Goal: Use online tool/utility: Utilize a website feature to perform a specific function

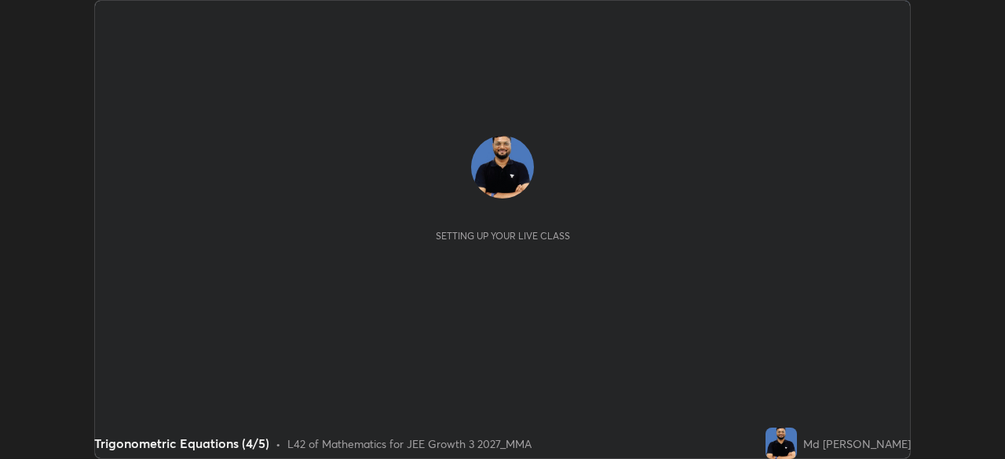
scroll to position [459, 1005]
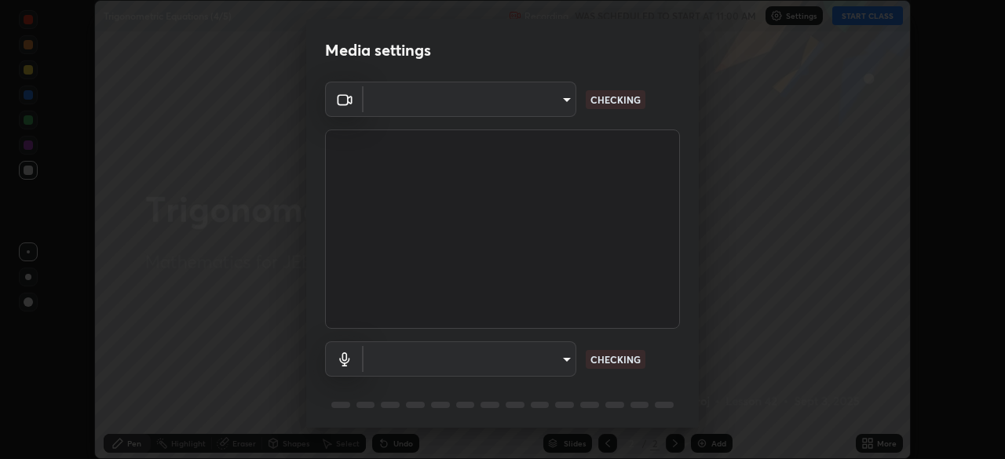
type input "f7d245abf0684c24fcfca86869c925f05e5e90ab47e824b3f573f0e27bb25b40"
type input "communications"
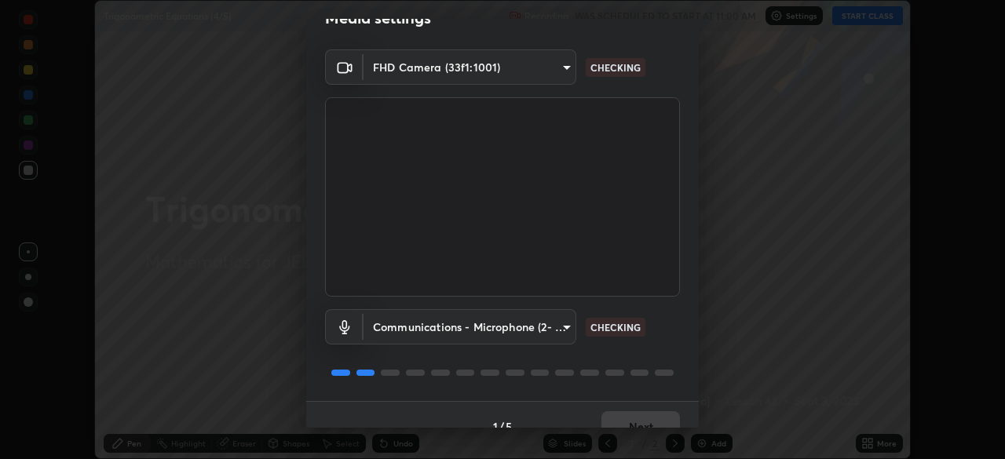
scroll to position [56, 0]
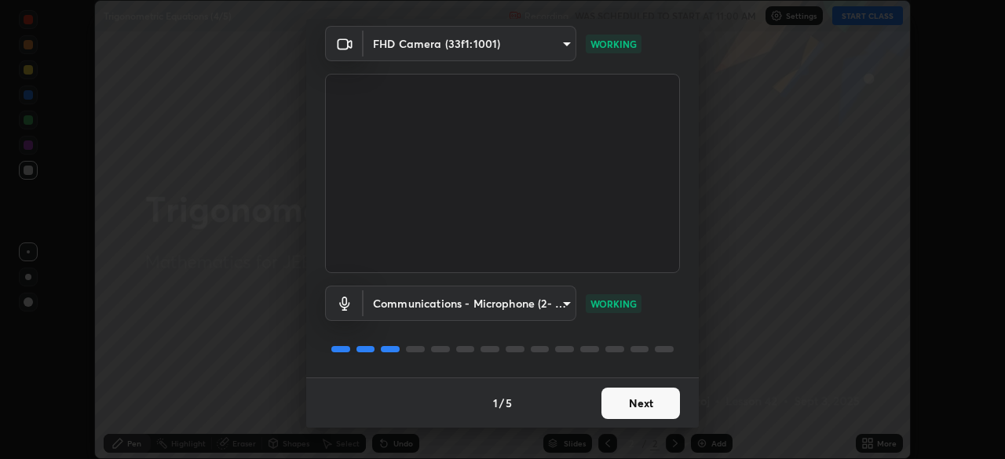
click at [653, 401] on button "Next" at bounding box center [641, 403] width 79 height 31
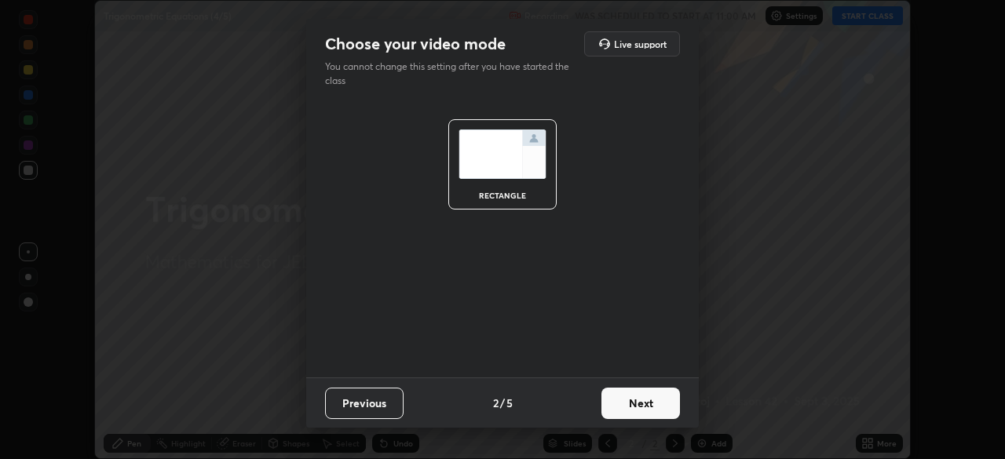
click at [658, 401] on button "Next" at bounding box center [641, 403] width 79 height 31
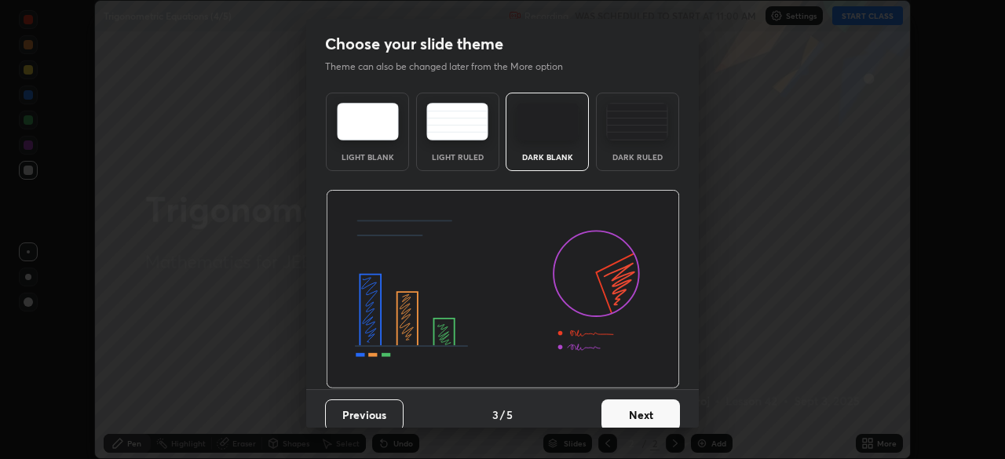
click at [654, 405] on button "Next" at bounding box center [641, 415] width 79 height 31
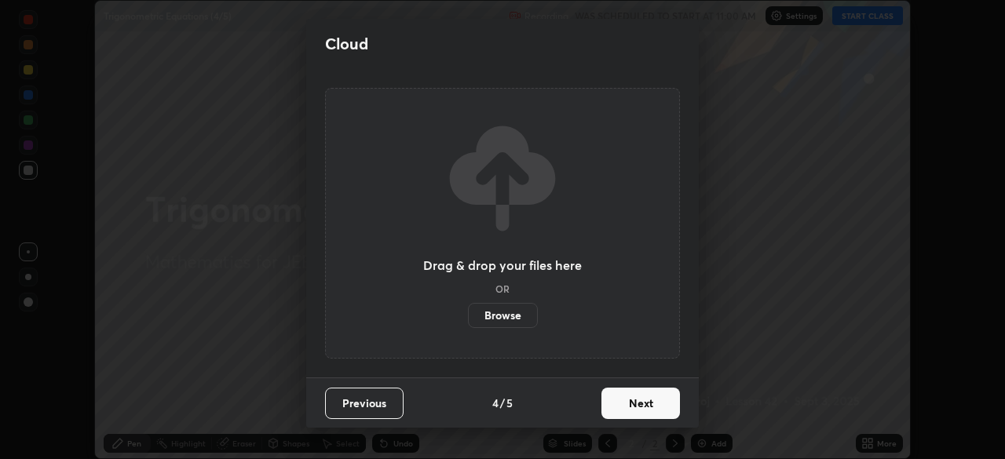
click at [654, 412] on button "Next" at bounding box center [641, 403] width 79 height 31
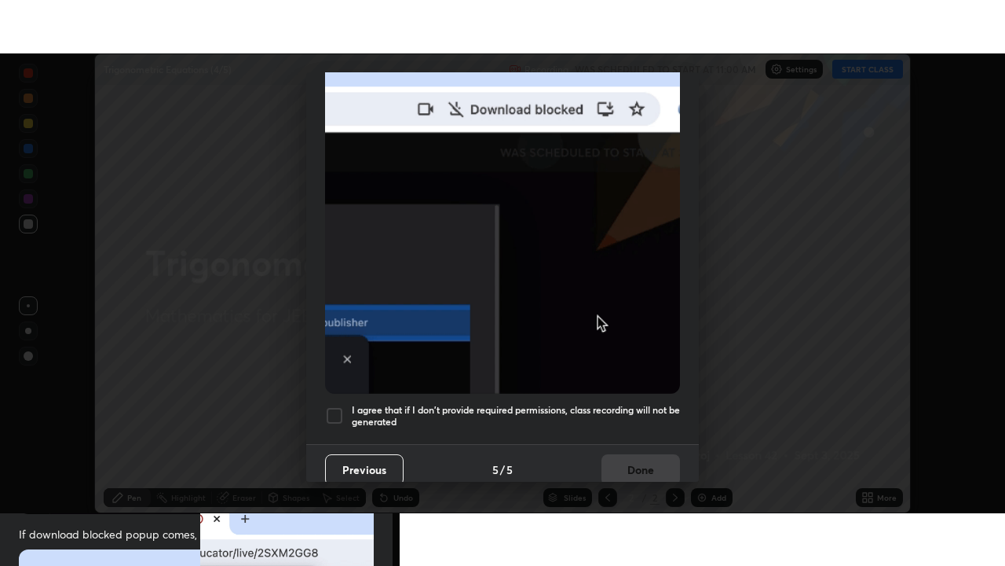
scroll to position [376, 0]
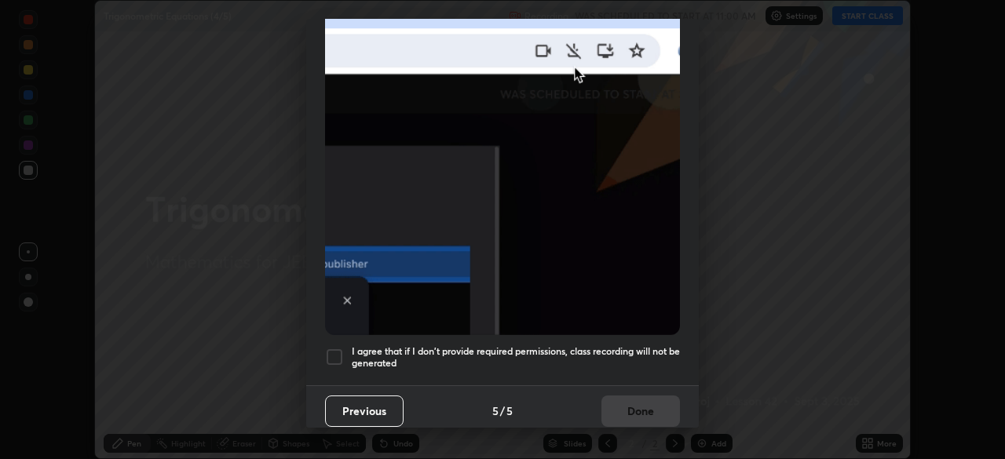
click at [337, 348] on div at bounding box center [334, 357] width 19 height 19
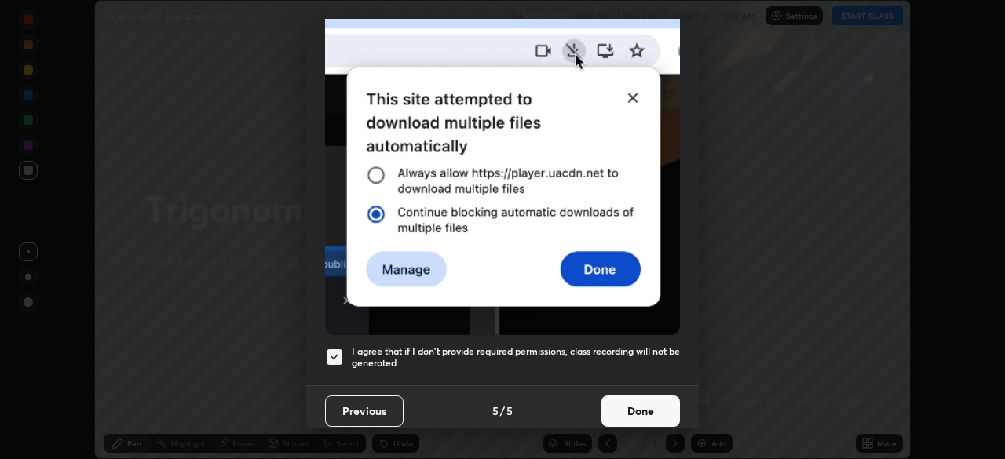
click at [638, 407] on button "Done" at bounding box center [641, 411] width 79 height 31
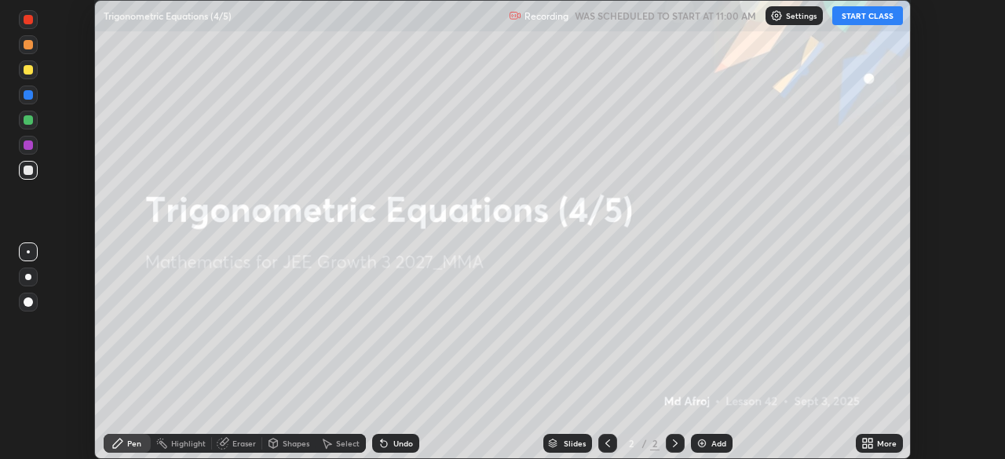
click at [870, 446] on icon at bounding box center [871, 447] width 4 height 4
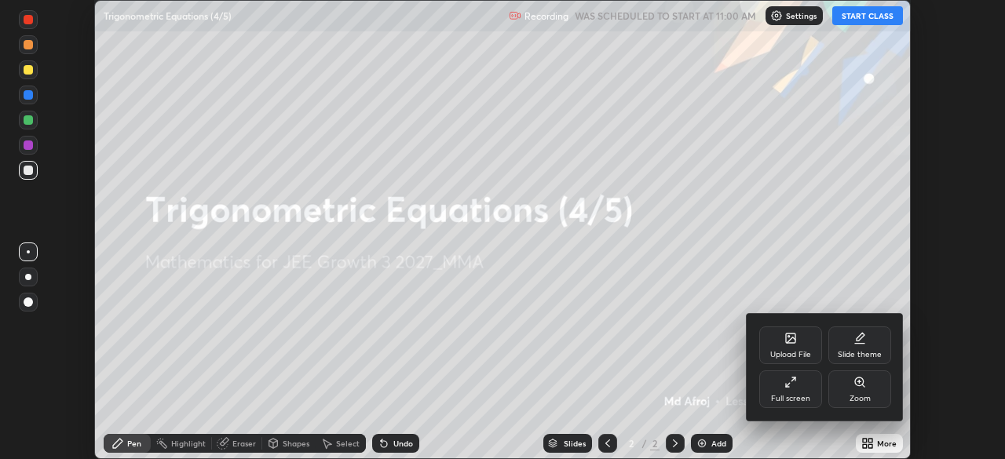
click at [800, 392] on div "Full screen" at bounding box center [791, 390] width 63 height 38
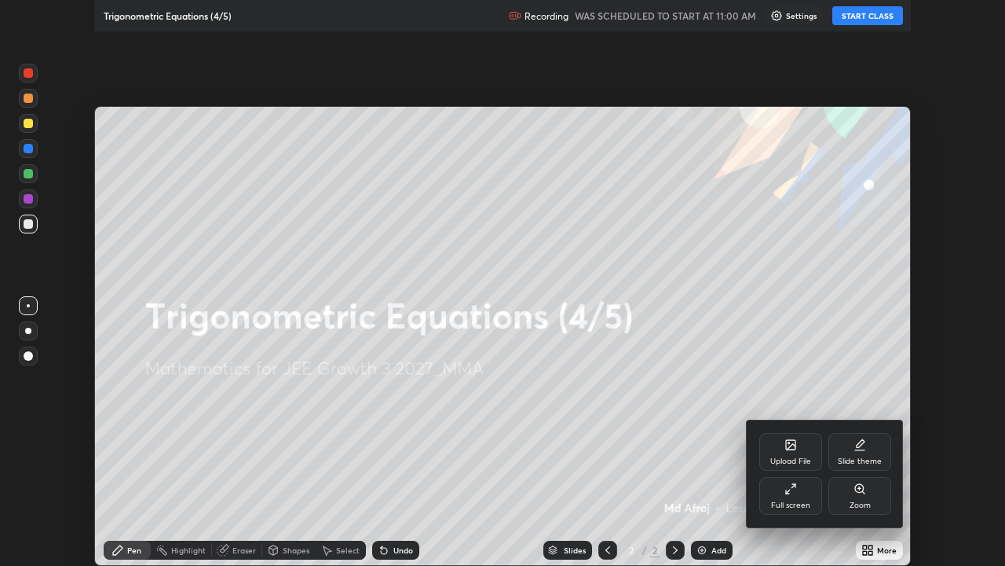
scroll to position [566, 1005]
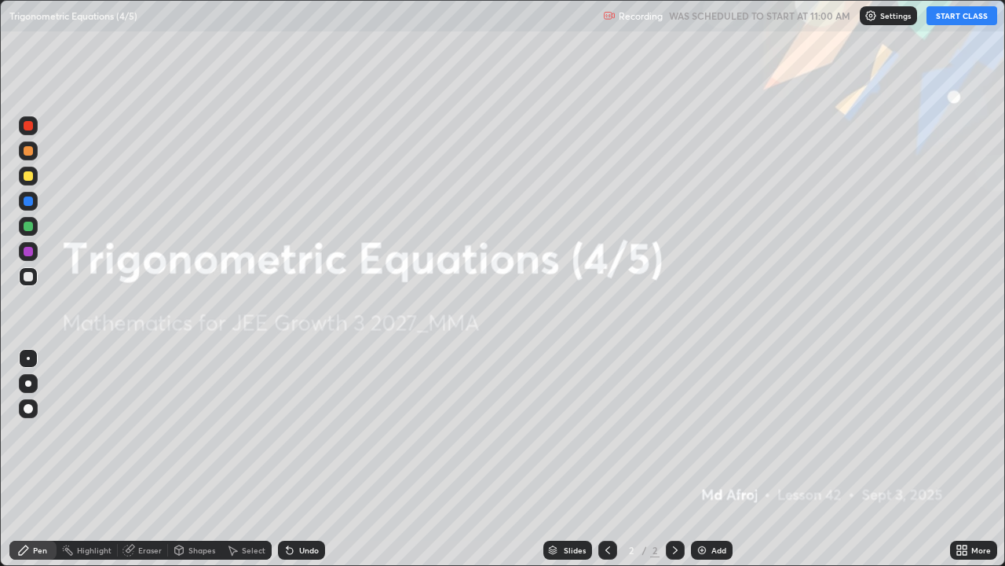
click at [951, 16] on button "START CLASS" at bounding box center [962, 15] width 71 height 19
click at [708, 459] on div "Add" at bounding box center [712, 549] width 42 height 19
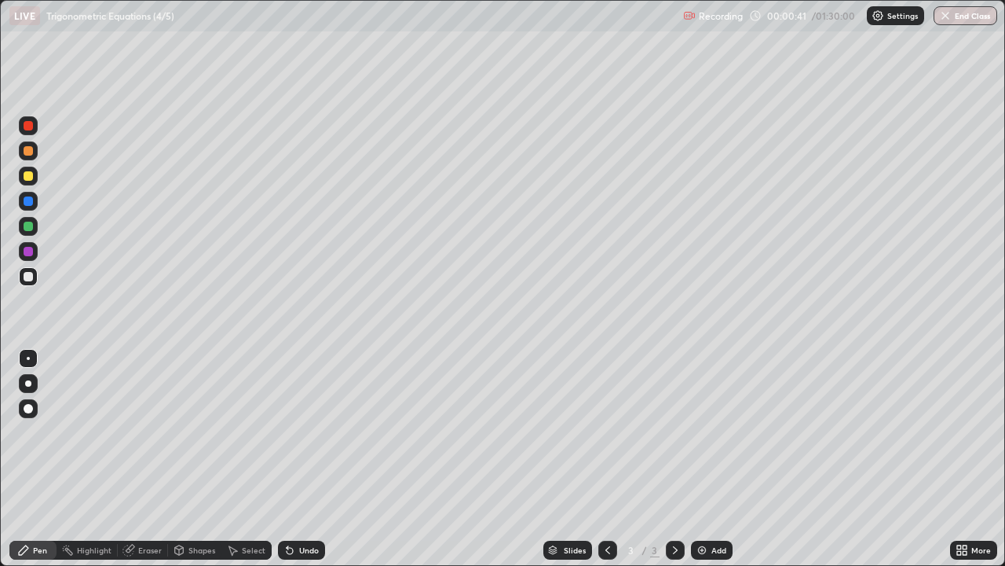
click at [29, 180] on div at bounding box center [28, 175] width 9 height 9
click at [295, 459] on div "Undo" at bounding box center [301, 549] width 47 height 19
click at [300, 459] on div "Undo" at bounding box center [309, 550] width 20 height 8
click at [299, 459] on div "Undo" at bounding box center [309, 550] width 20 height 8
click at [302, 459] on div "Undo" at bounding box center [309, 550] width 20 height 8
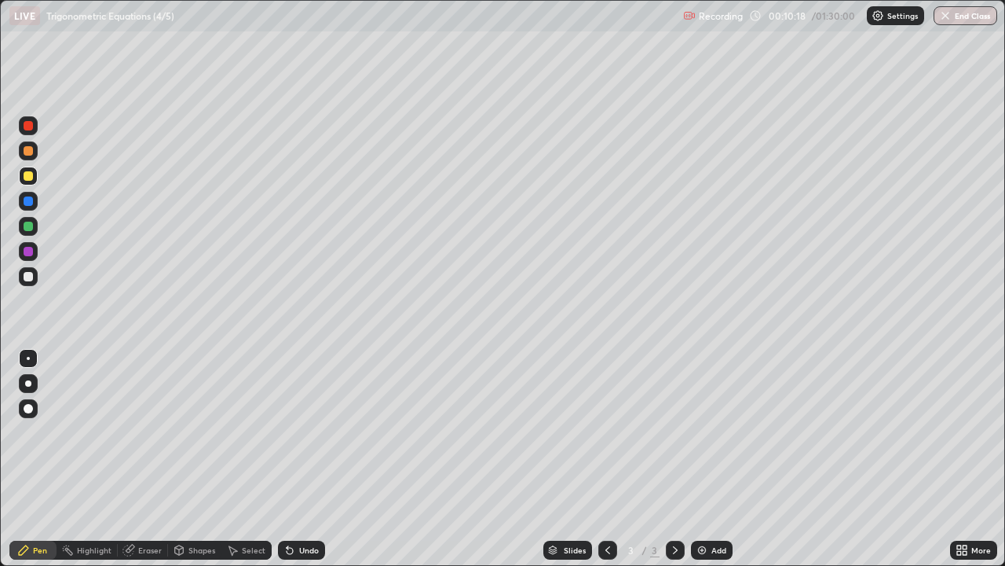
click at [299, 459] on div "Undo" at bounding box center [309, 550] width 20 height 8
click at [300, 459] on div "Undo" at bounding box center [309, 550] width 20 height 8
click at [299, 459] on div "Undo" at bounding box center [309, 550] width 20 height 8
click at [712, 459] on div "Add" at bounding box center [719, 550] width 15 height 8
click at [32, 252] on div at bounding box center [28, 251] width 9 height 9
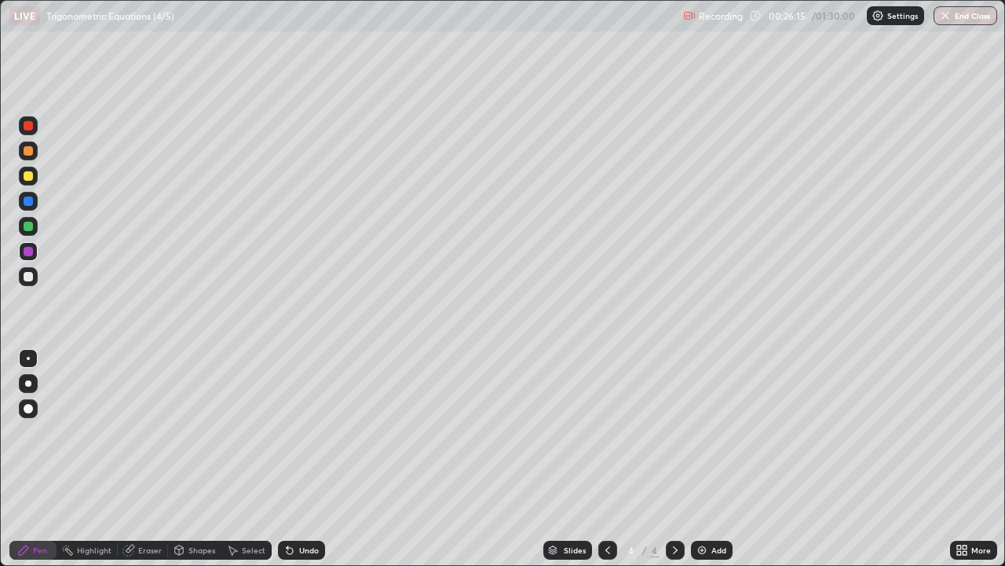
click at [28, 227] on div at bounding box center [28, 226] width 9 height 9
click at [143, 459] on div "Eraser" at bounding box center [150, 550] width 24 height 8
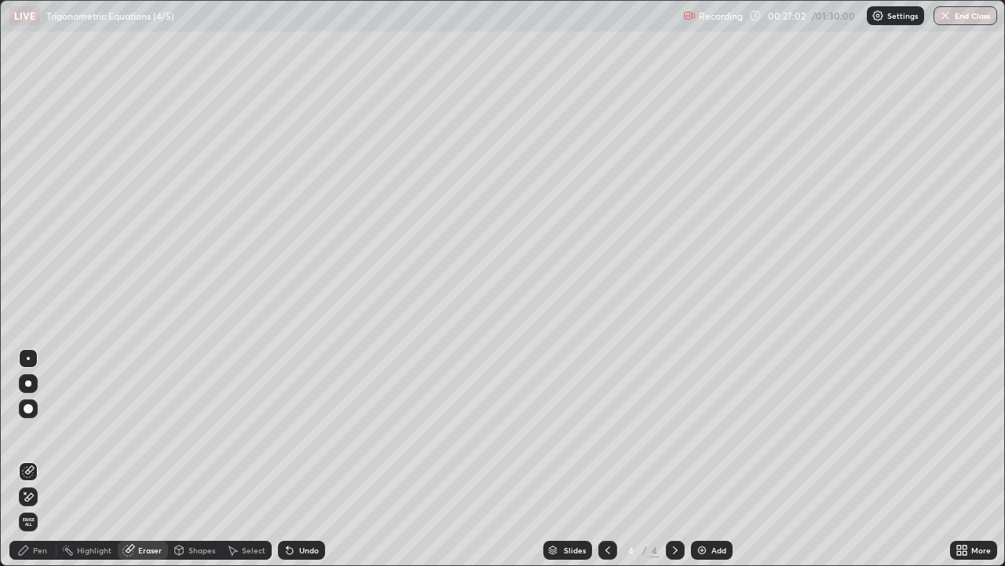
click at [39, 459] on div "Pen" at bounding box center [40, 550] width 14 height 8
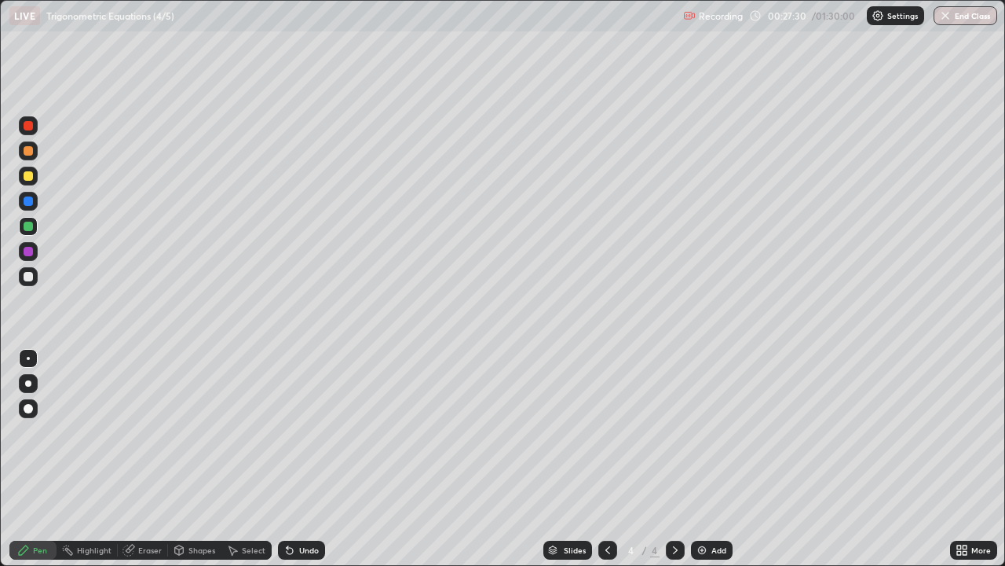
click at [27, 254] on div at bounding box center [28, 251] width 9 height 9
click at [714, 459] on div "Add" at bounding box center [719, 550] width 15 height 8
click at [31, 176] on div at bounding box center [28, 175] width 9 height 9
click at [707, 459] on img at bounding box center [702, 550] width 13 height 13
click at [31, 178] on div at bounding box center [28, 175] width 9 height 9
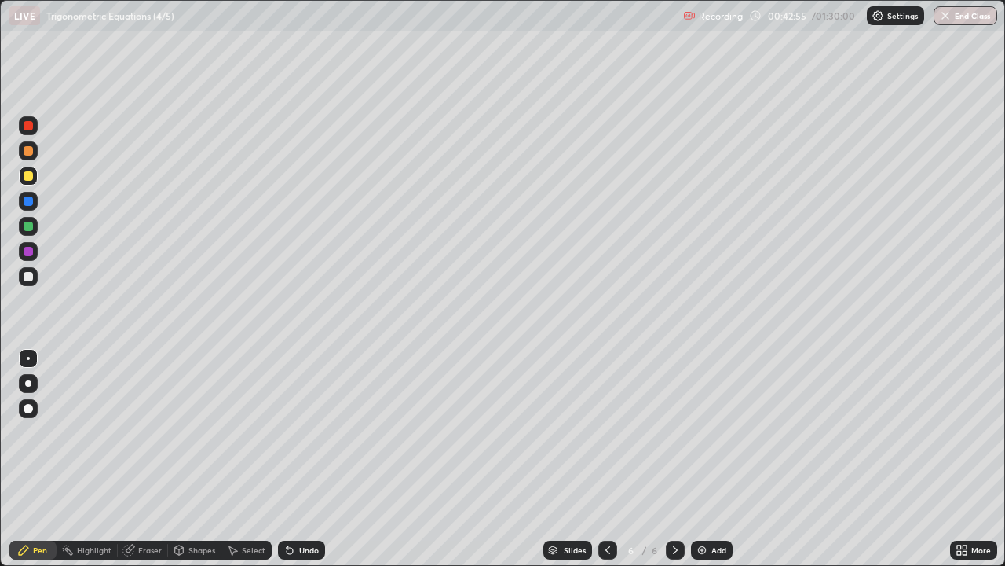
click at [299, 459] on div "Undo" at bounding box center [309, 550] width 20 height 8
click at [42, 323] on div "Erase all" at bounding box center [28, 282] width 38 height 503
click at [139, 459] on div "Eraser" at bounding box center [150, 550] width 24 height 8
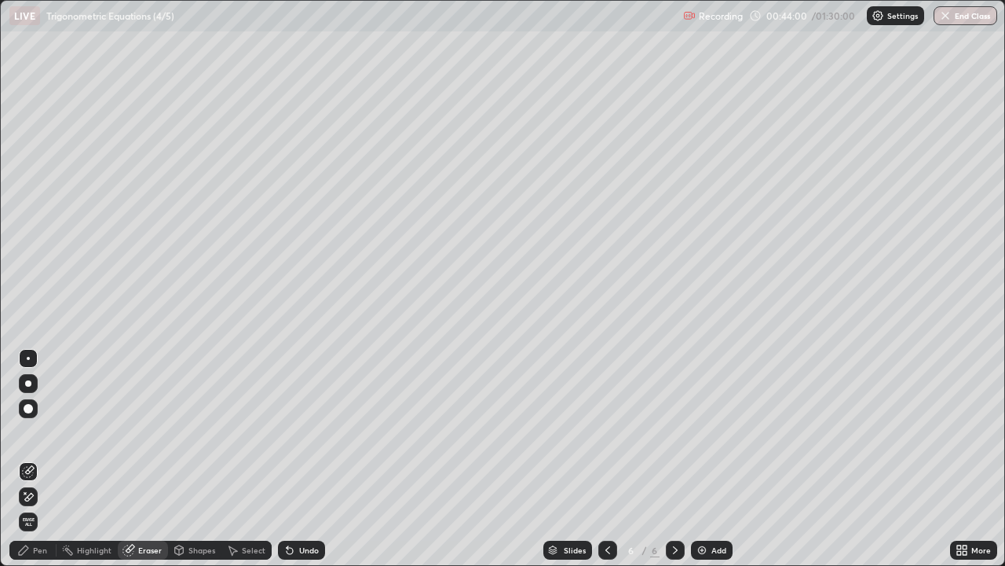
click at [25, 412] on div at bounding box center [28, 408] width 9 height 9
click at [39, 459] on div "Pen" at bounding box center [40, 550] width 14 height 8
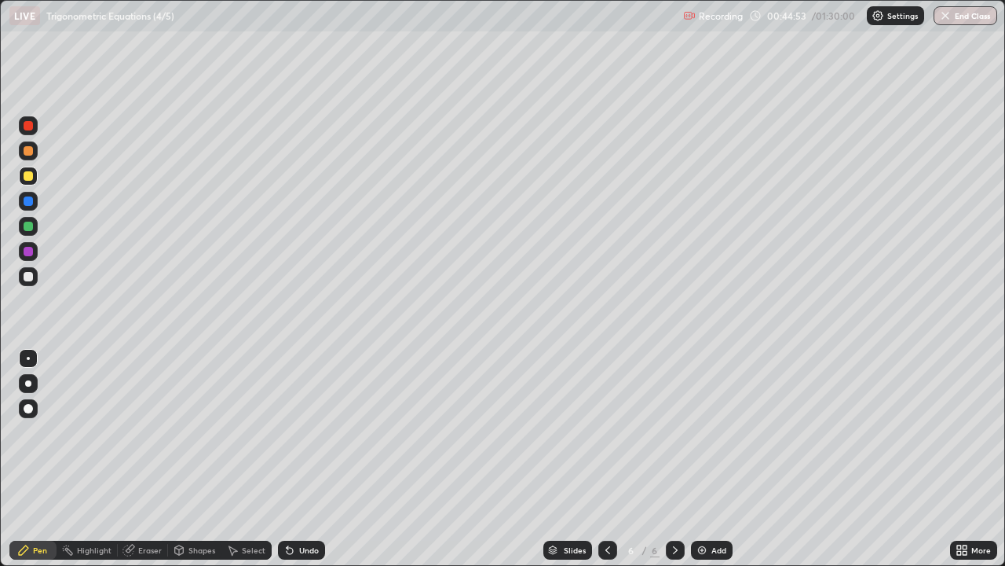
click at [232, 459] on icon at bounding box center [232, 550] width 13 height 13
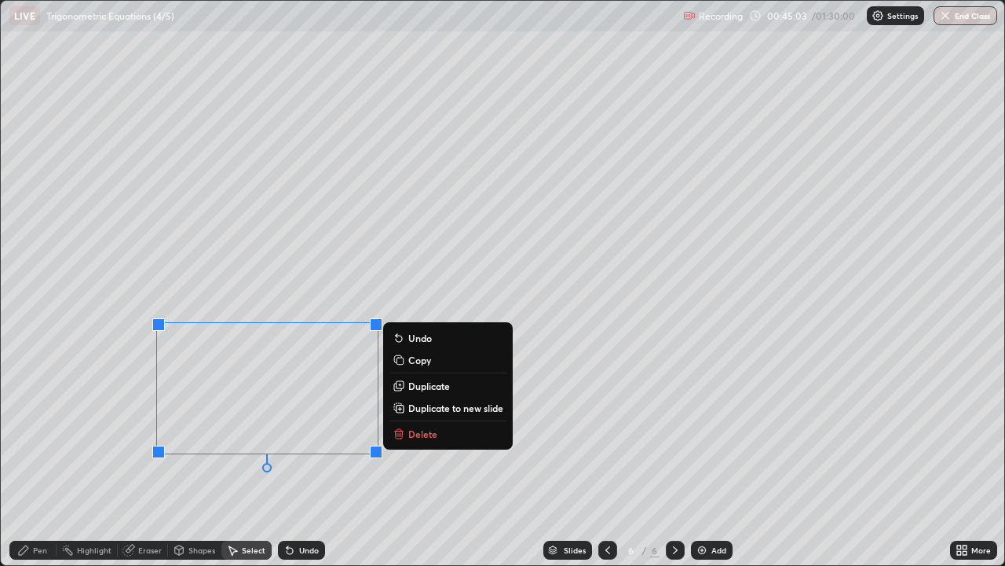
click at [250, 459] on div "0 ° Undo Copy Duplicate Duplicate to new slide Delete" at bounding box center [503, 283] width 1004 height 564
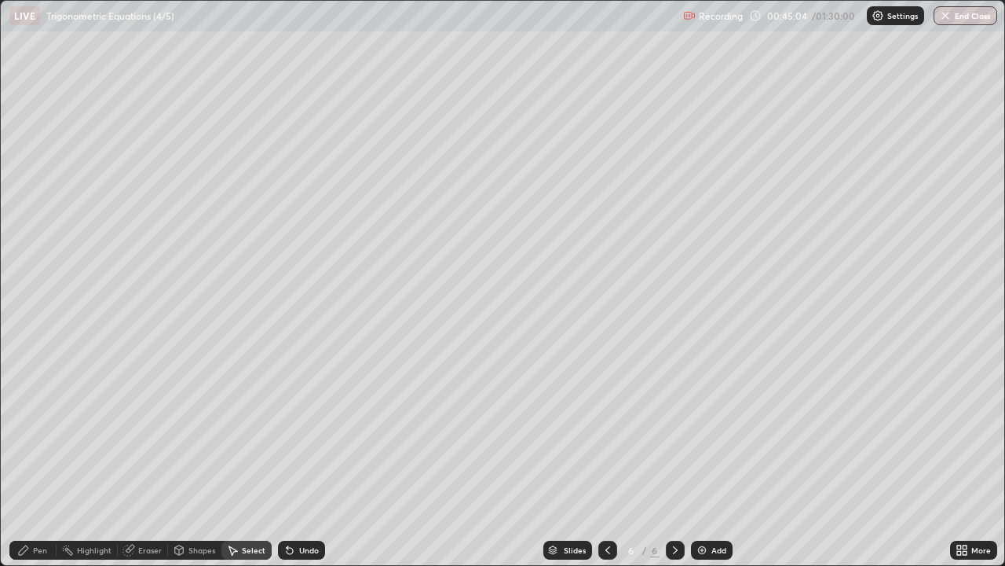
click at [37, 459] on div "Pen" at bounding box center [40, 550] width 14 height 8
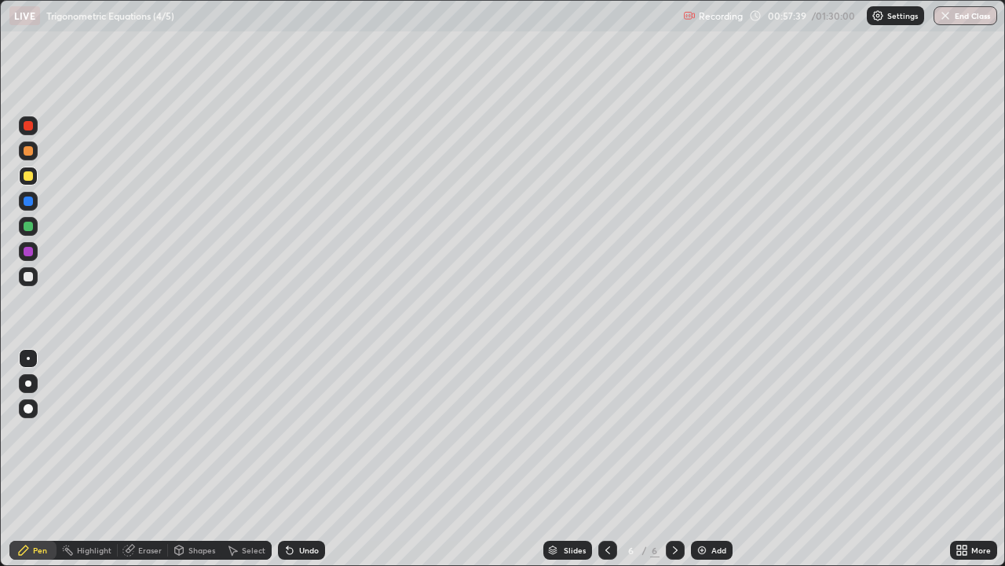
click at [709, 459] on div "Add" at bounding box center [712, 549] width 42 height 19
click at [31, 173] on div at bounding box center [28, 175] width 9 height 9
click at [303, 459] on div "Undo" at bounding box center [309, 550] width 20 height 8
click at [299, 459] on div "Undo" at bounding box center [309, 550] width 20 height 8
click at [300, 459] on div "Undo" at bounding box center [309, 550] width 20 height 8
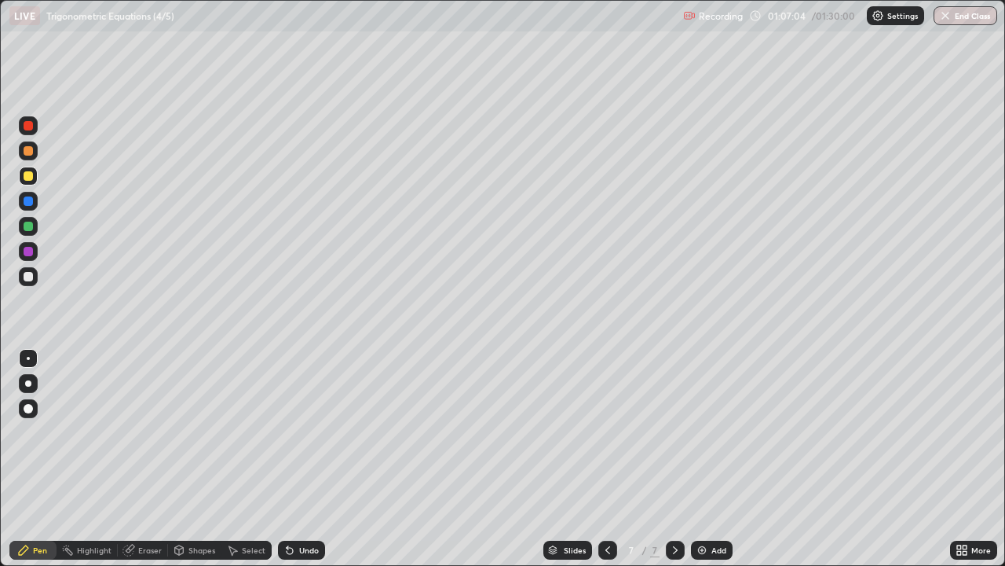
click at [303, 459] on div "Undo" at bounding box center [301, 549] width 47 height 19
click at [302, 459] on div "Undo" at bounding box center [309, 550] width 20 height 8
click at [703, 459] on img at bounding box center [702, 550] width 13 height 13
click at [30, 252] on div at bounding box center [28, 251] width 9 height 9
click at [606, 459] on icon at bounding box center [608, 550] width 13 height 13
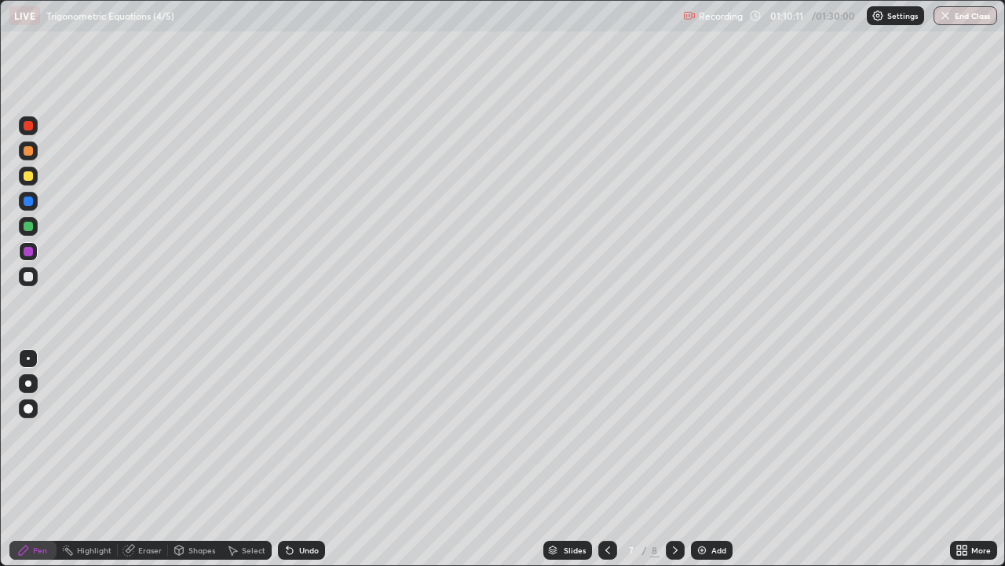
click at [674, 459] on icon at bounding box center [675, 550] width 13 height 13
click at [29, 228] on div at bounding box center [28, 226] width 9 height 9
click at [608, 459] on icon at bounding box center [608, 550] width 13 height 13
click at [672, 459] on icon at bounding box center [675, 550] width 13 height 13
click at [708, 459] on div "Add" at bounding box center [712, 549] width 42 height 19
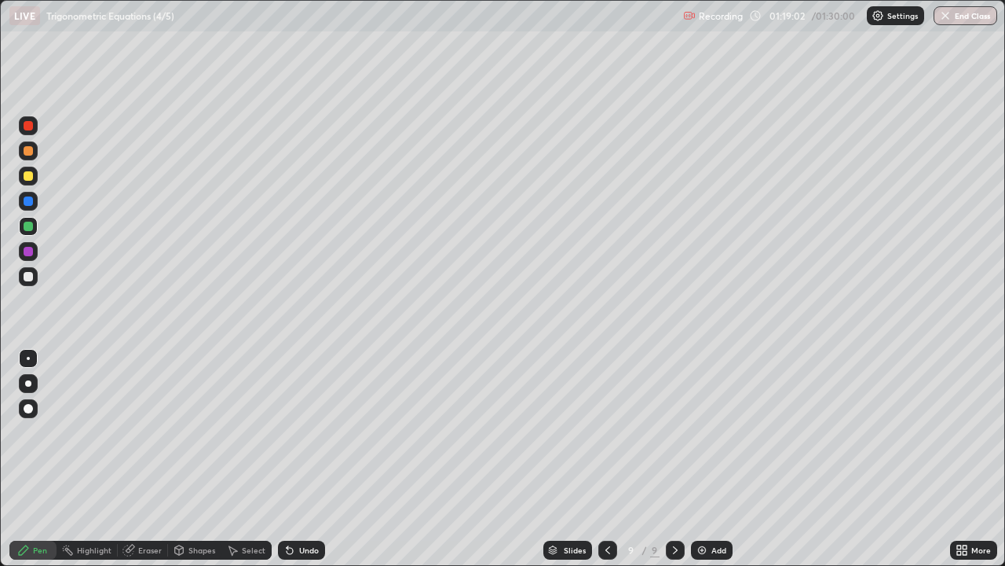
click at [301, 459] on div "Undo" at bounding box center [309, 550] width 20 height 8
click at [302, 459] on div "Undo" at bounding box center [301, 549] width 47 height 19
click at [299, 459] on div "Undo" at bounding box center [309, 550] width 20 height 8
click at [295, 459] on div "Undo" at bounding box center [301, 549] width 47 height 19
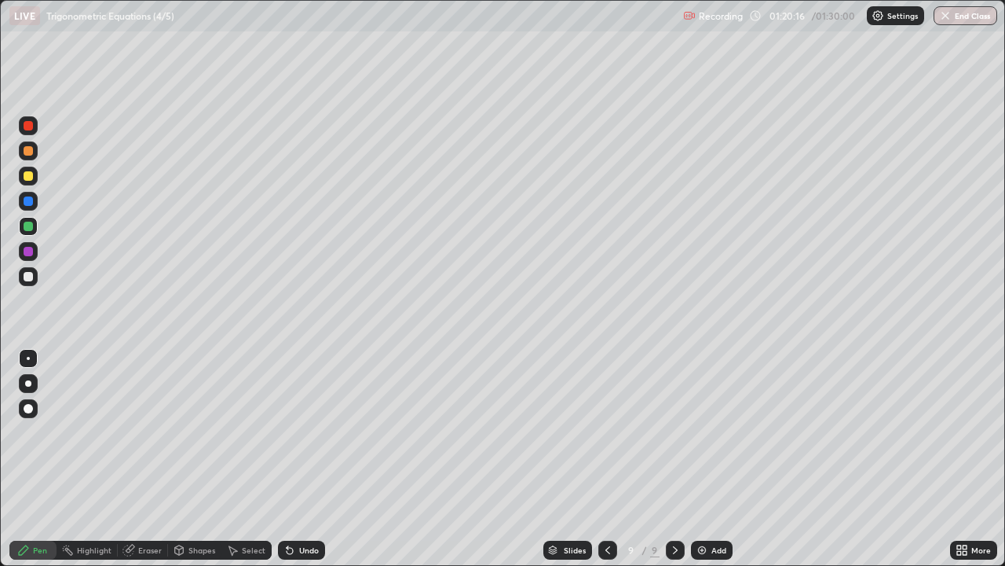
click at [295, 459] on div "Undo" at bounding box center [301, 549] width 47 height 19
click at [294, 459] on div "Undo" at bounding box center [301, 549] width 47 height 19
click at [293, 459] on icon at bounding box center [290, 550] width 13 height 13
click at [287, 459] on icon at bounding box center [288, 547] width 2 height 2
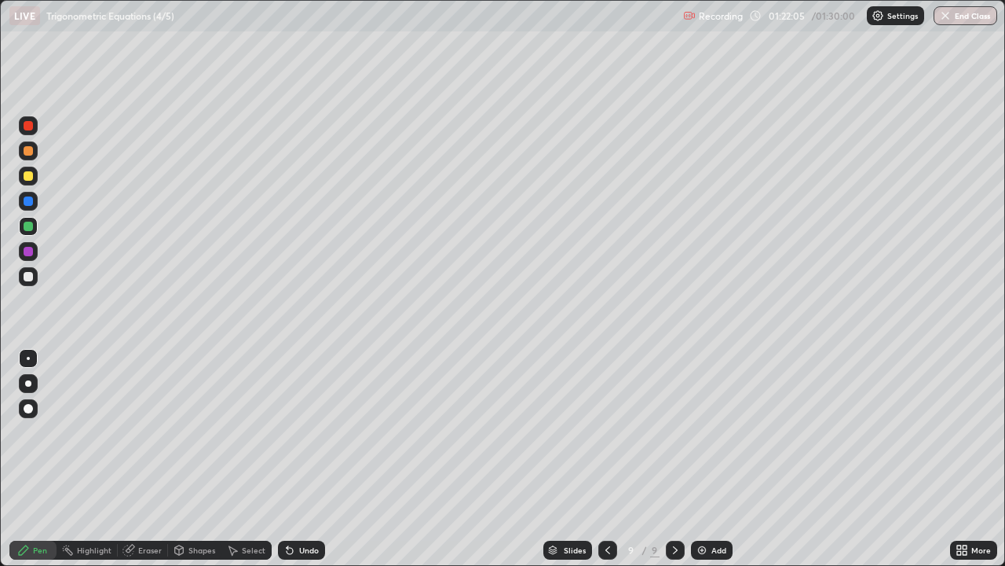
click at [297, 459] on div "Undo" at bounding box center [301, 549] width 47 height 19
click at [295, 459] on div "Undo" at bounding box center [301, 549] width 47 height 19
click at [293, 459] on icon at bounding box center [290, 550] width 13 height 13
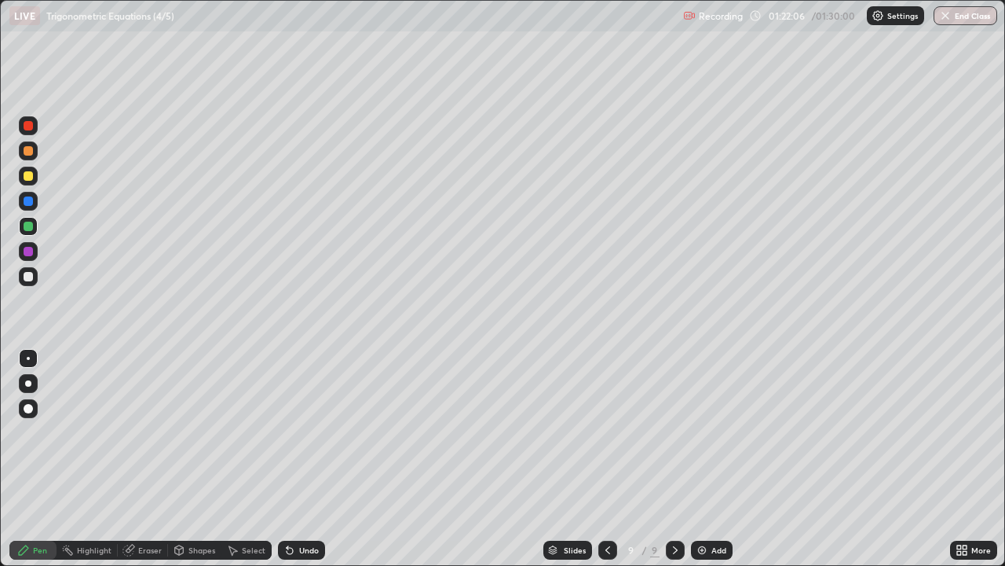
click at [287, 459] on icon at bounding box center [288, 547] width 2 height 2
click at [302, 459] on div "Undo" at bounding box center [309, 550] width 20 height 8
click at [299, 459] on div "Undo" at bounding box center [309, 550] width 20 height 8
click at [708, 459] on div "Add" at bounding box center [712, 549] width 42 height 19
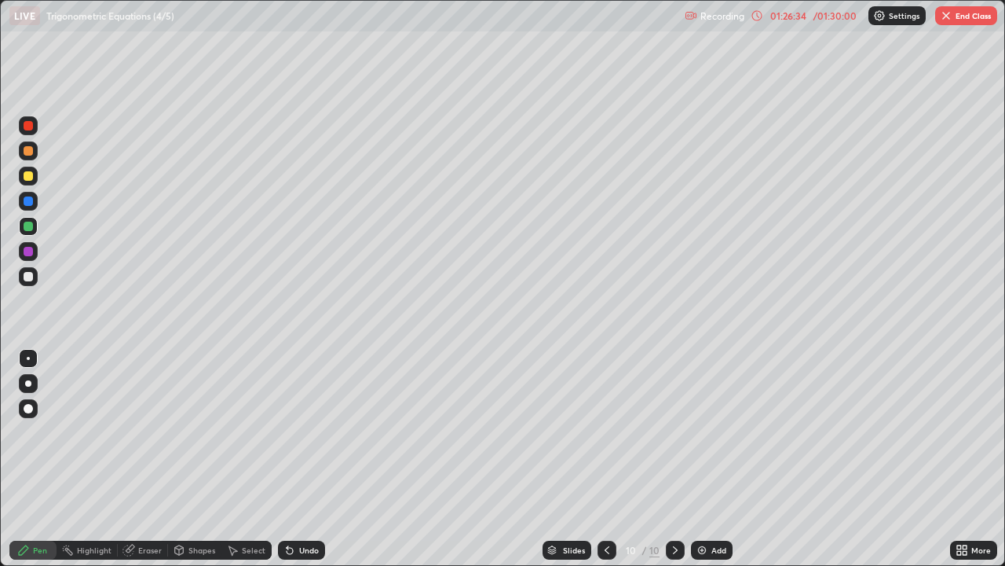
click at [301, 459] on div "Undo" at bounding box center [309, 550] width 20 height 8
click at [299, 459] on div "Undo" at bounding box center [309, 550] width 20 height 8
click at [299, 459] on div "Undo" at bounding box center [301, 549] width 47 height 19
click at [302, 459] on div "Undo" at bounding box center [309, 550] width 20 height 8
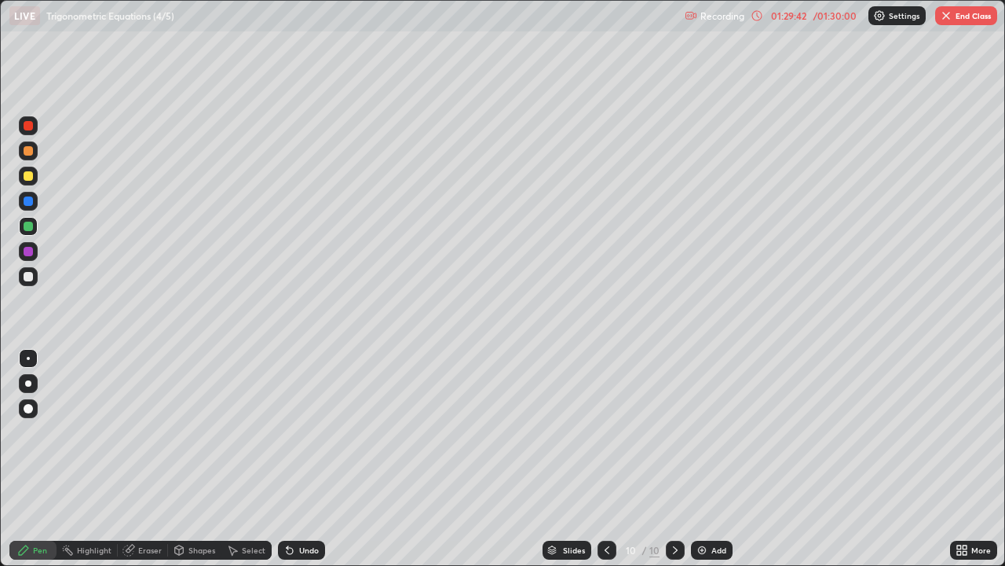
click at [950, 13] on img "button" at bounding box center [946, 15] width 13 height 13
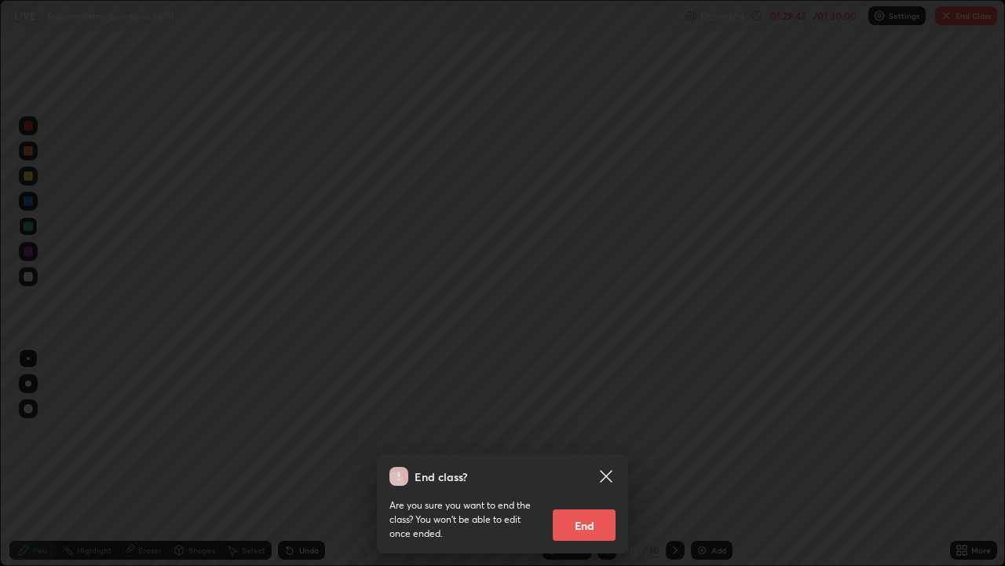
click at [592, 459] on button "End" at bounding box center [584, 524] width 63 height 31
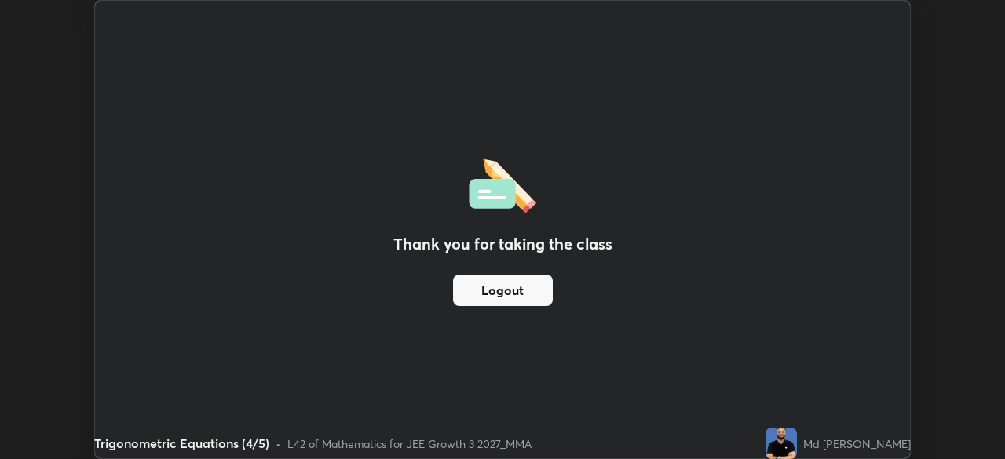
scroll to position [459, 1005]
